Goal: Task Accomplishment & Management: Use online tool/utility

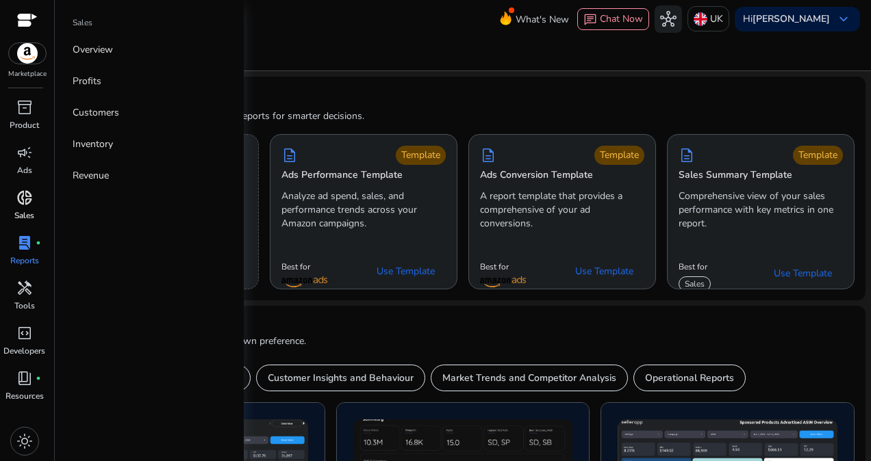
click at [16, 215] on p "Sales" at bounding box center [24, 216] width 20 height 12
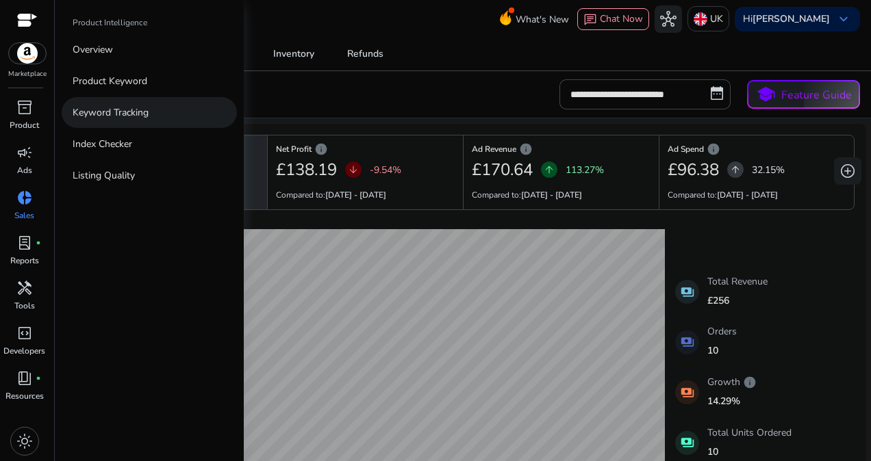
click at [97, 114] on p "Keyword Tracking" at bounding box center [111, 112] width 76 height 14
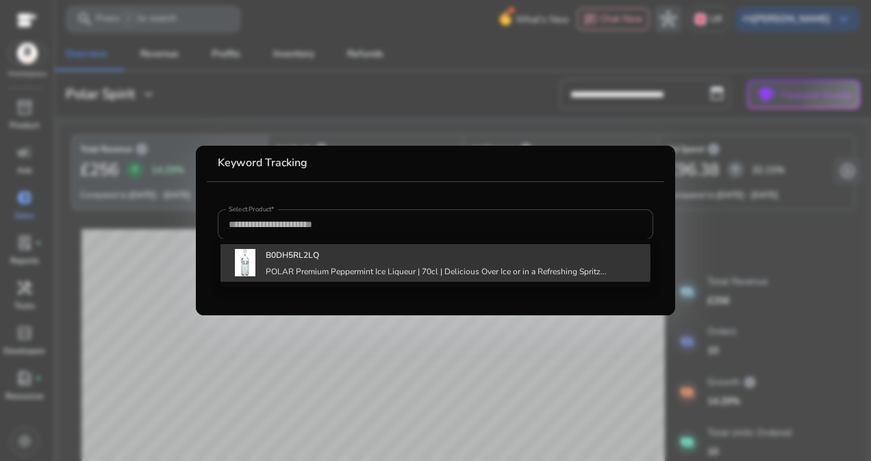
click at [288, 264] on div "B0DH5RL2LQ POLAR Premium Peppermint Ice Liqueur | 70cl | Delicious Over Ice or …" at bounding box center [436, 262] width 341 height 37
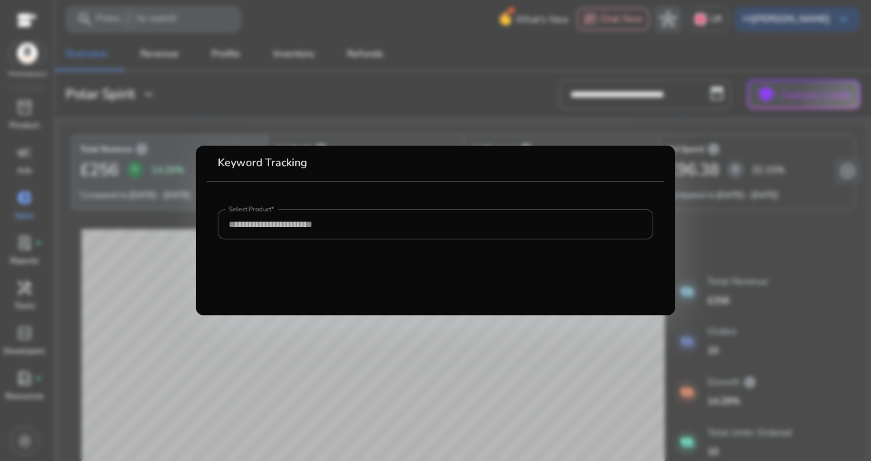
type input "**********"
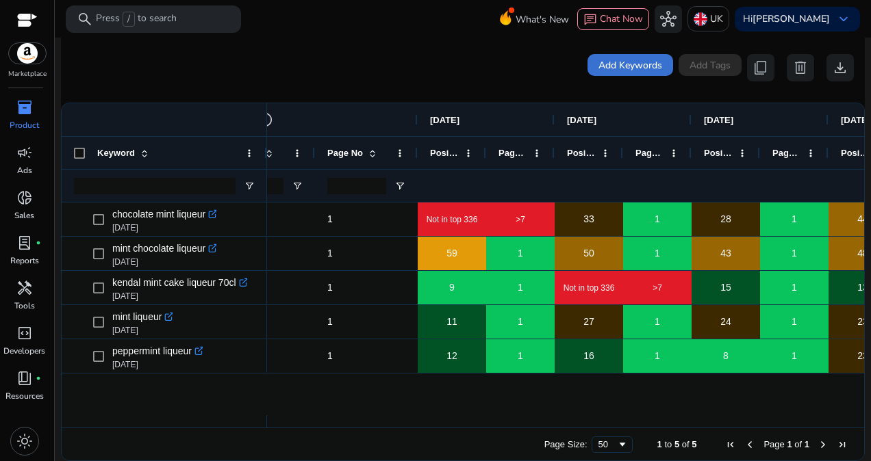
click at [631, 55] on span at bounding box center [630, 65] width 86 height 33
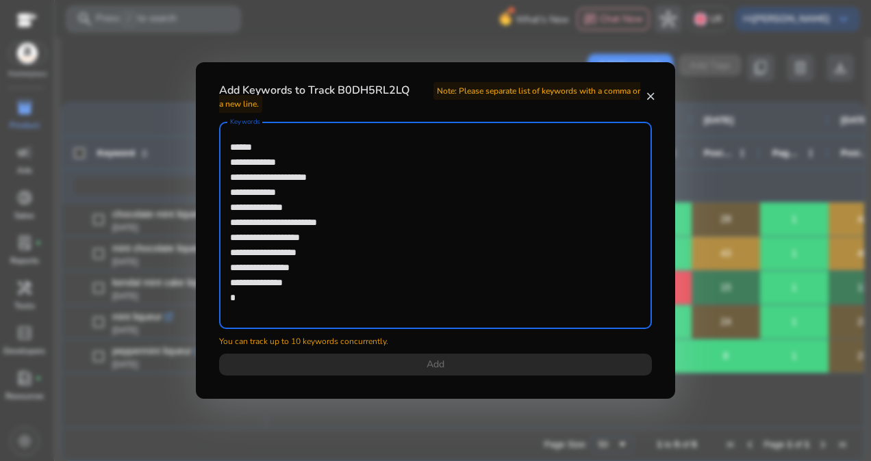
type textarea "**********"
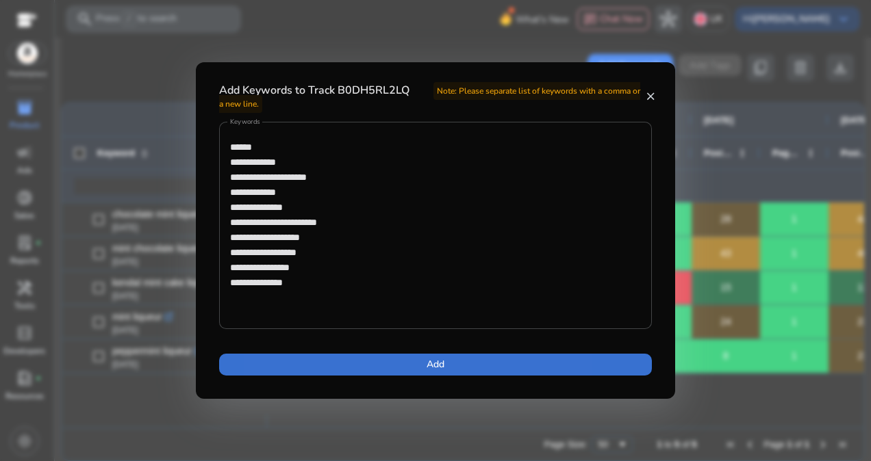
click at [361, 363] on span at bounding box center [435, 364] width 433 height 33
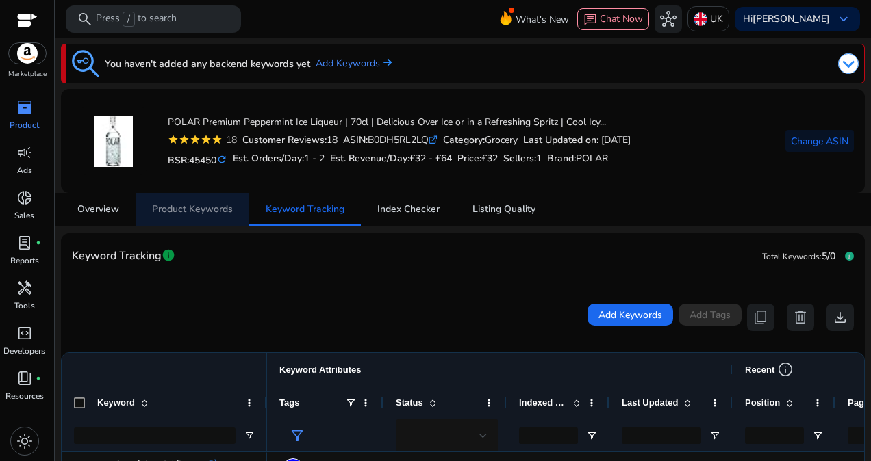
click at [218, 214] on span "Product Keywords" at bounding box center [192, 210] width 81 height 10
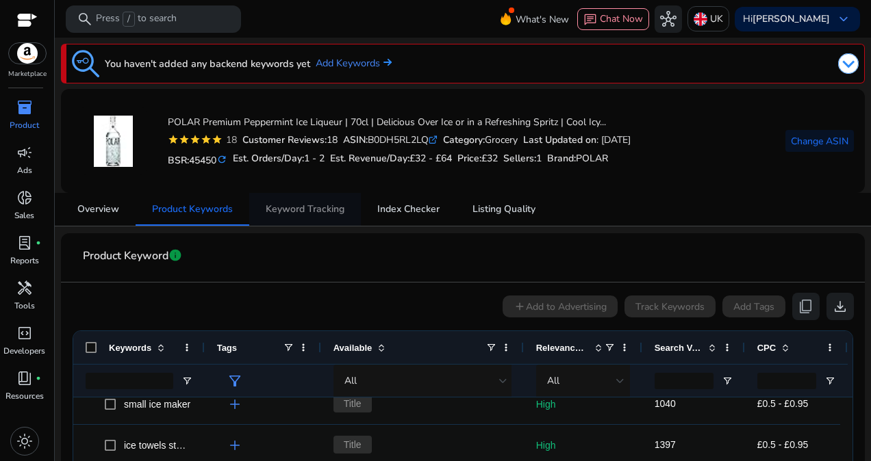
click at [283, 214] on span "Keyword Tracking" at bounding box center [305, 210] width 79 height 10
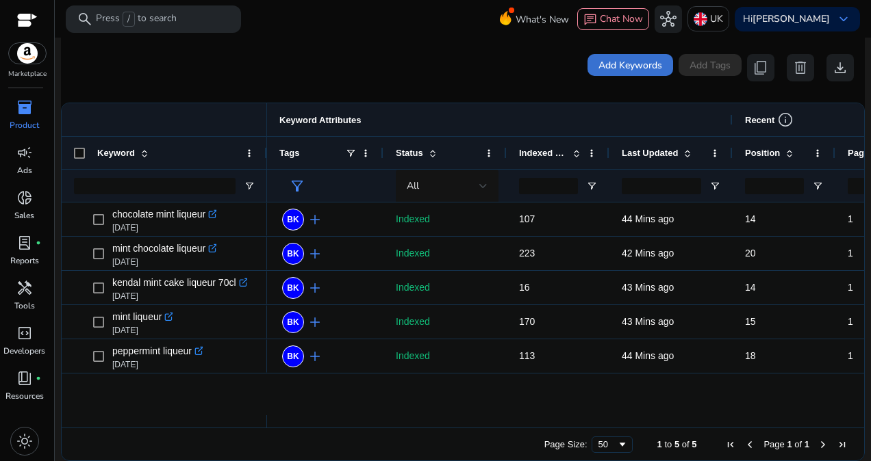
click at [640, 78] on span at bounding box center [630, 65] width 86 height 33
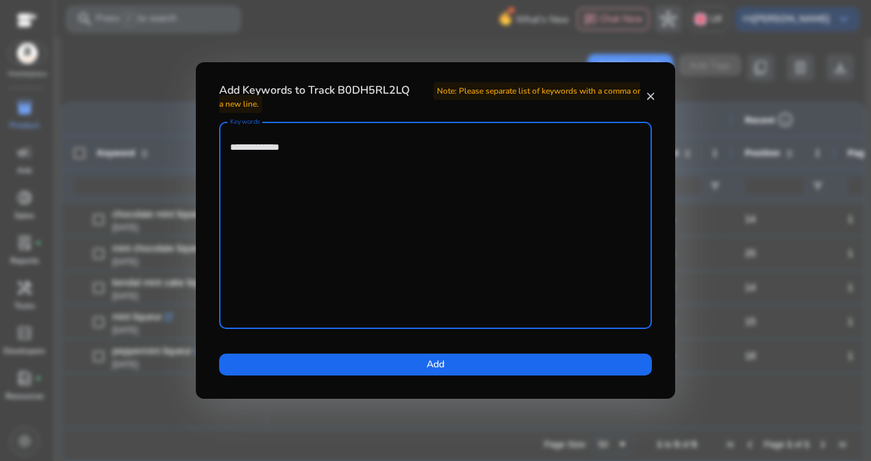
paste textarea "**********"
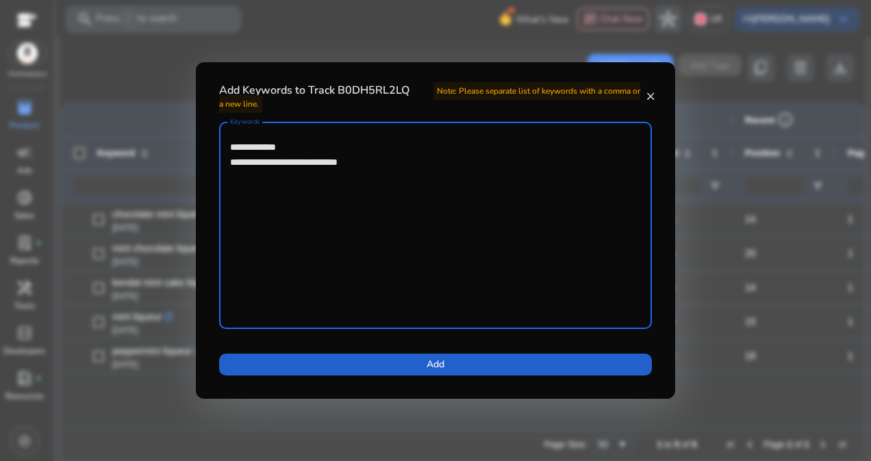
type textarea "**********"
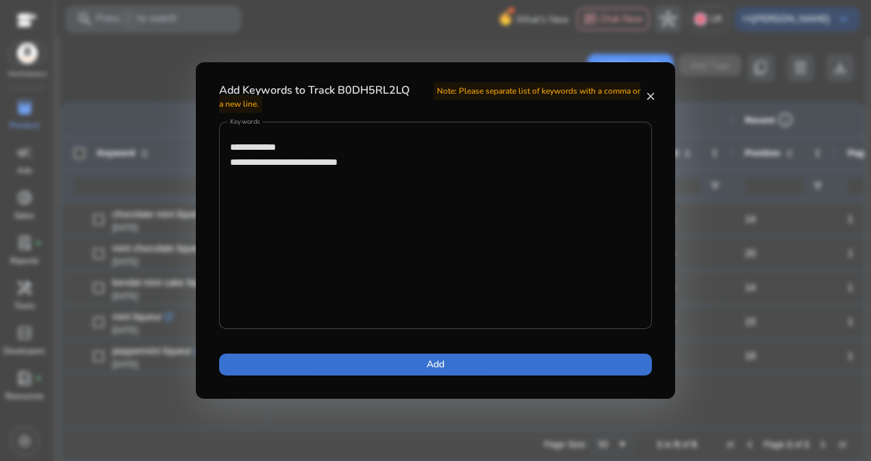
click at [396, 368] on span at bounding box center [435, 364] width 433 height 33
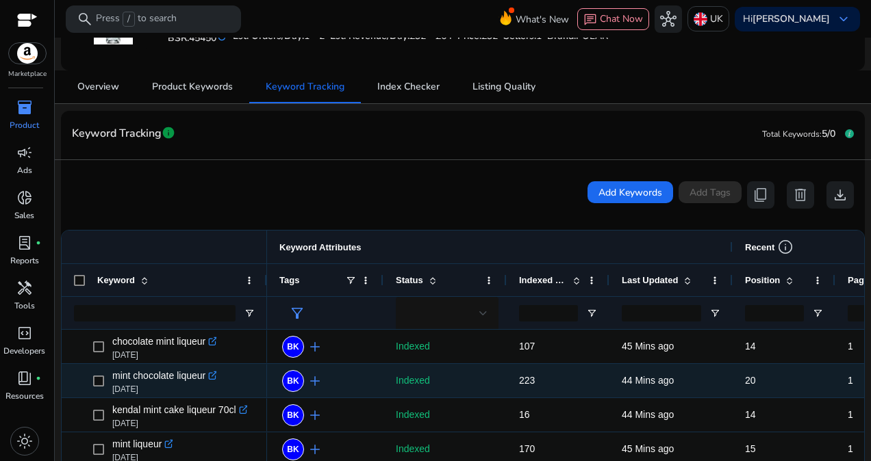
scroll to position [250, 0]
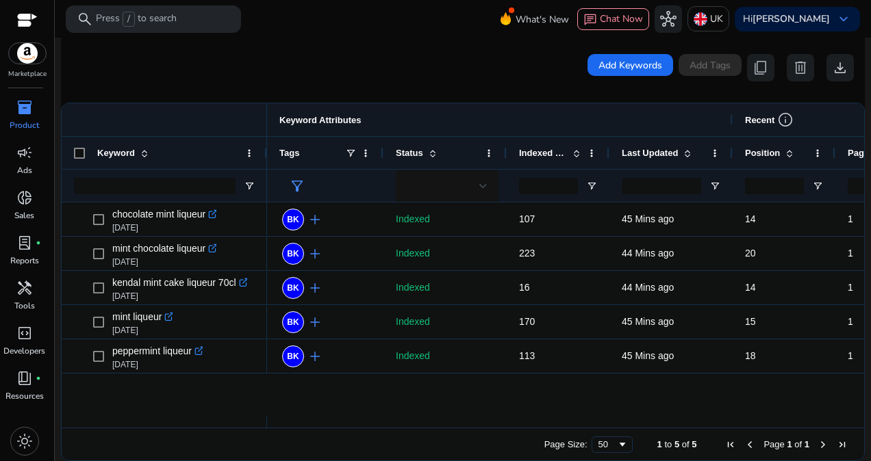
click at [818, 448] on span "Next Page" at bounding box center [822, 445] width 11 height 11
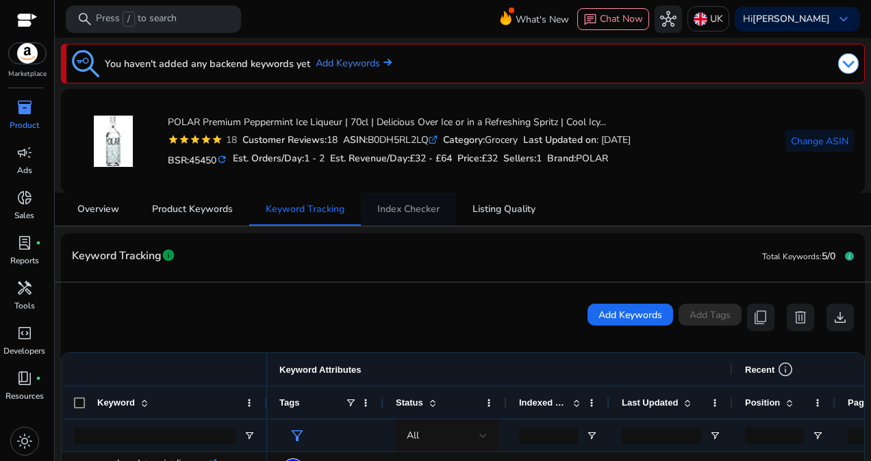
click at [381, 197] on span "Index Checker" at bounding box center [408, 209] width 62 height 33
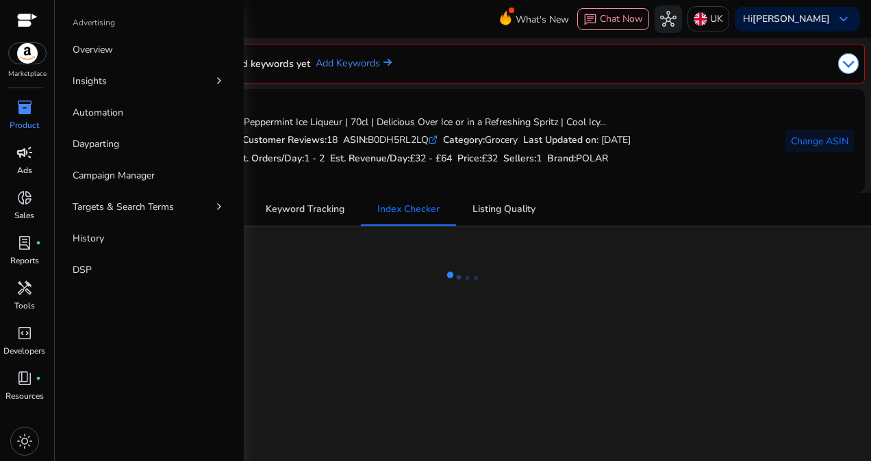
click at [31, 163] on div "campaign" at bounding box center [24, 153] width 38 height 22
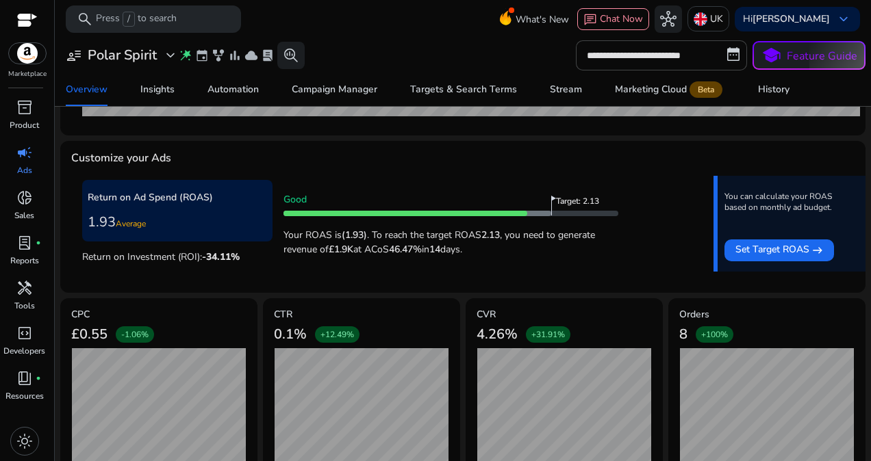
scroll to position [496, 0]
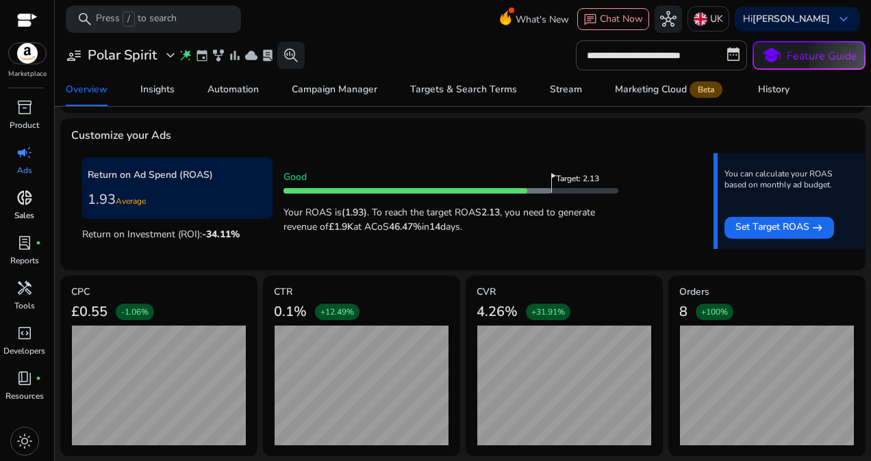
click at [12, 215] on link "donut_small Sales" at bounding box center [24, 209] width 49 height 45
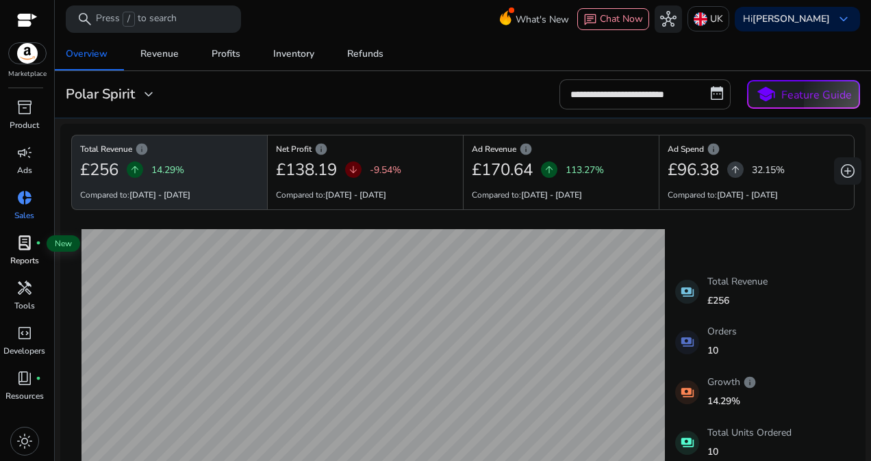
click at [25, 250] on span "lab_profile" at bounding box center [24, 243] width 16 height 16
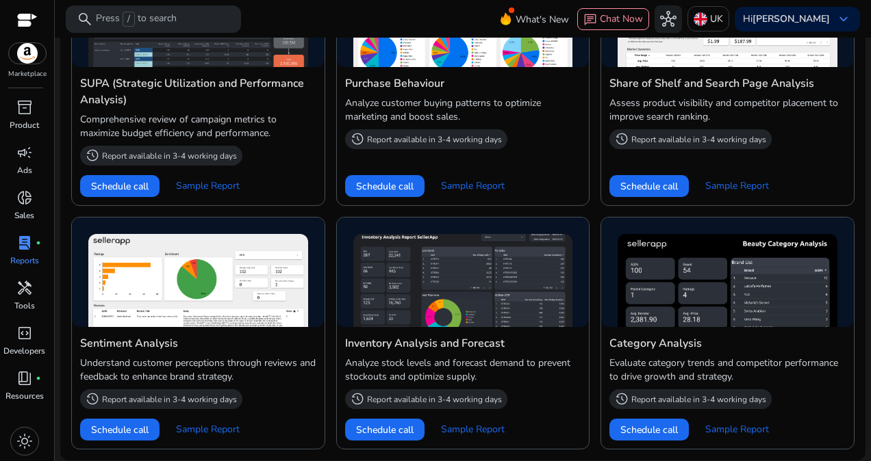
scroll to position [704, 0]
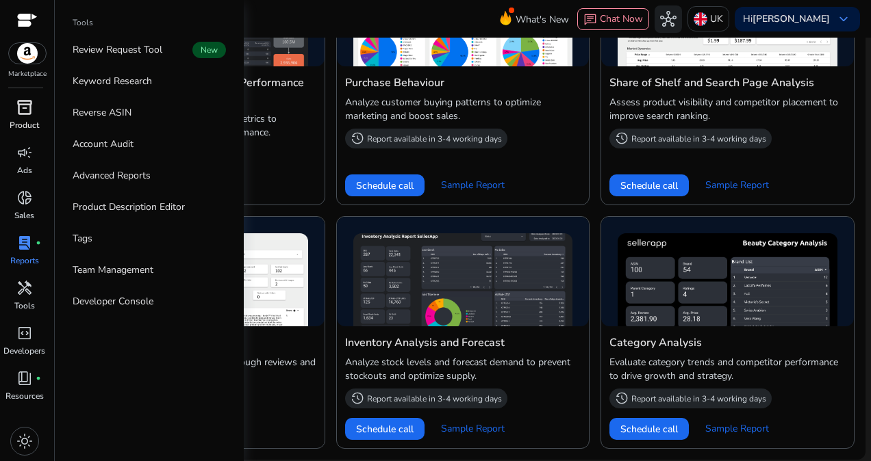
click at [15, 121] on p "Product" at bounding box center [24, 125] width 29 height 12
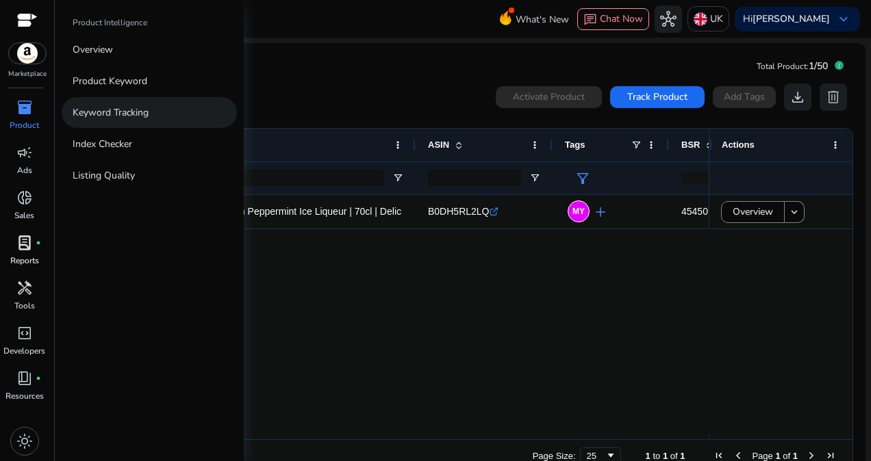
click at [97, 104] on link "Keyword Tracking" at bounding box center [149, 112] width 175 height 31
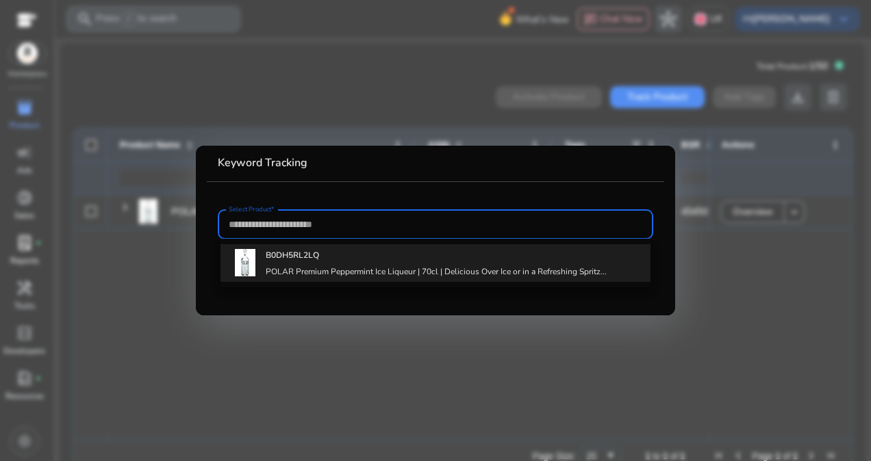
click at [327, 277] on h4 "POLAR Premium Peppermint Ice Liqueur | 70cl | Delicious Over Ice or in a Refres…" at bounding box center [436, 271] width 341 height 11
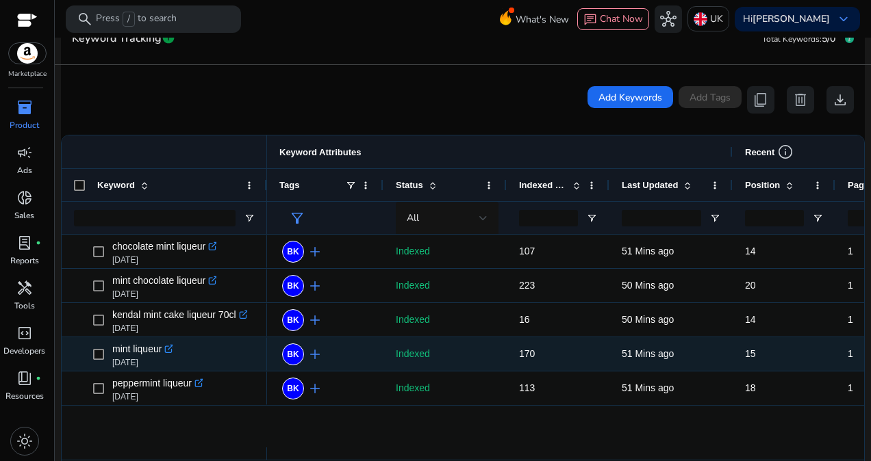
scroll to position [250, 0]
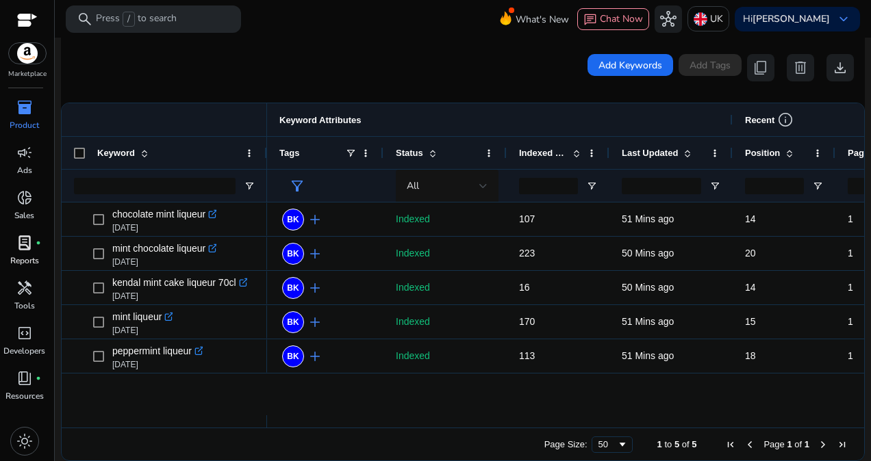
click at [36, 257] on p "Reports" at bounding box center [24, 261] width 29 height 12
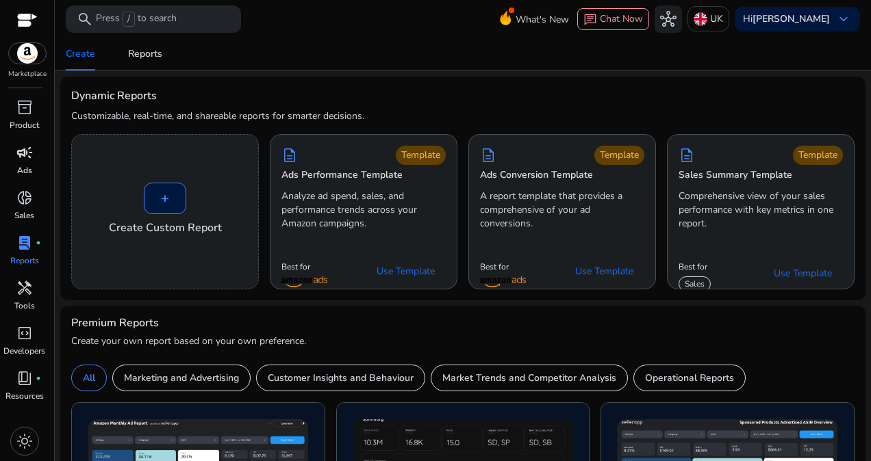
click at [25, 160] on span "campaign" at bounding box center [24, 152] width 16 height 16
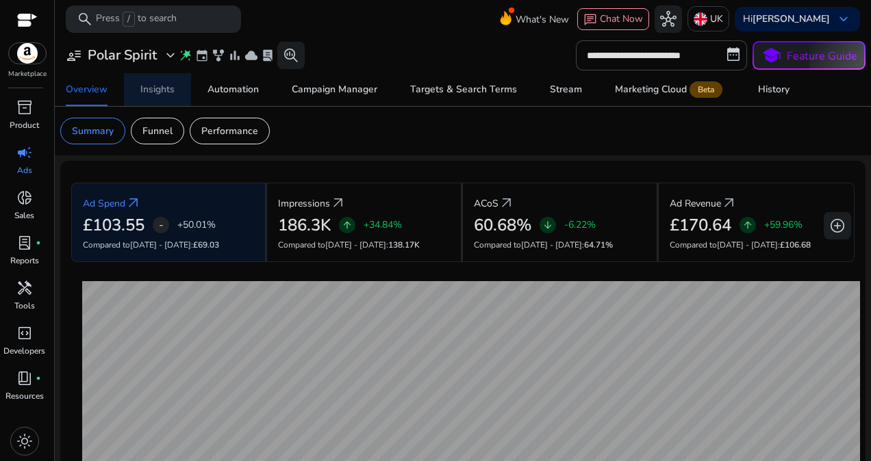
click at [164, 86] on div "Insights" at bounding box center [157, 90] width 34 height 10
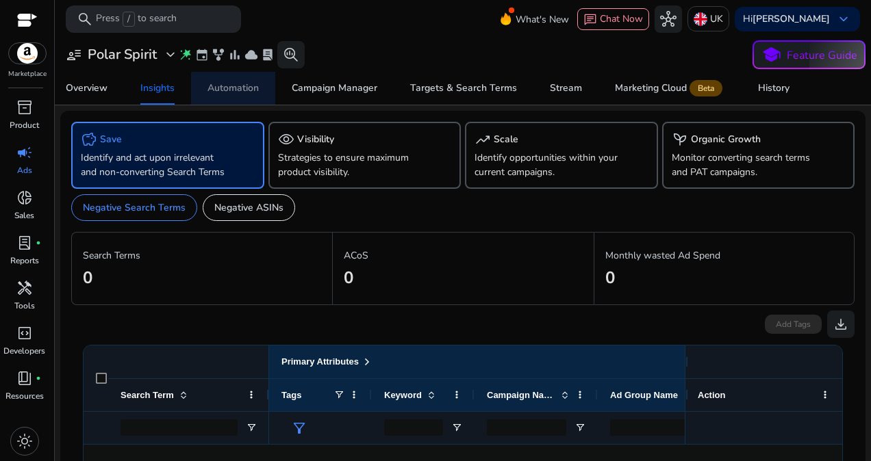
click at [248, 94] on span "Automation" at bounding box center [232, 88] width 51 height 33
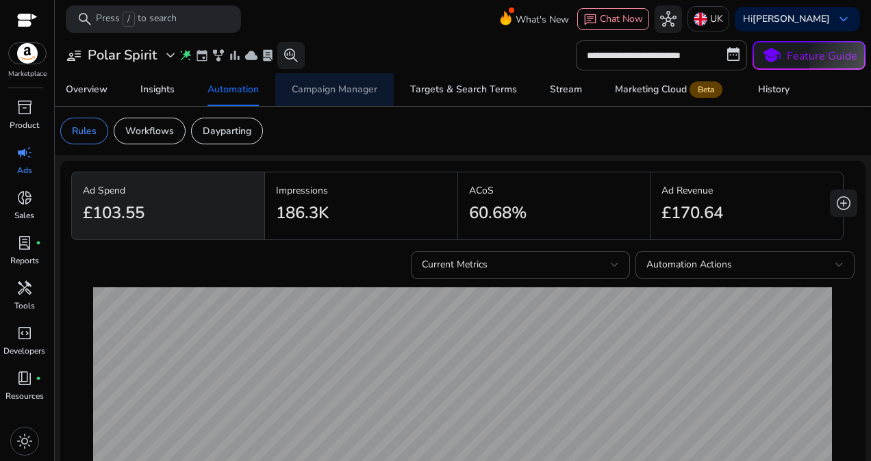
click at [333, 93] on div "Campaign Manager" at bounding box center [335, 90] width 86 height 10
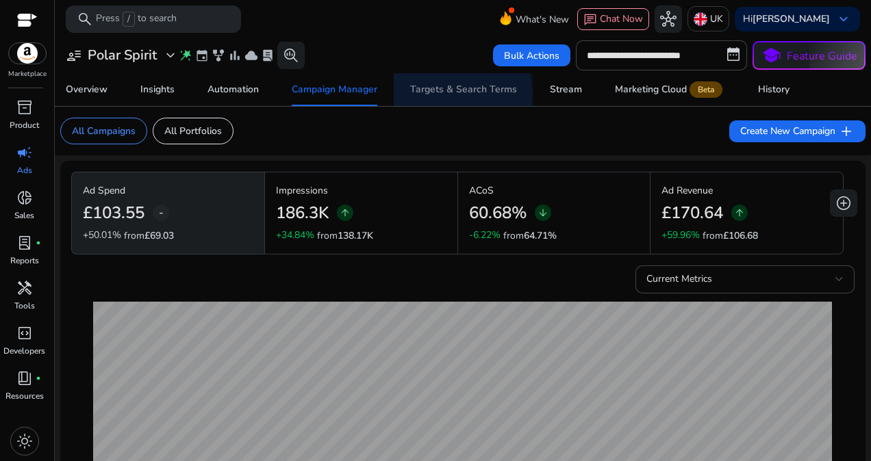
click at [449, 93] on div "Targets & Search Terms" at bounding box center [463, 90] width 107 height 10
